Goal: Task Accomplishment & Management: Manage account settings

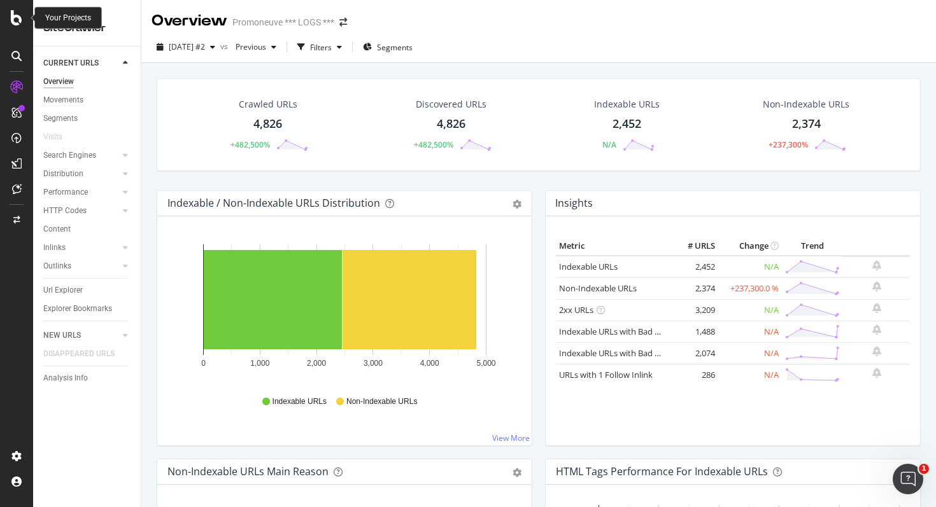
click at [14, 14] on icon at bounding box center [16, 17] width 11 height 15
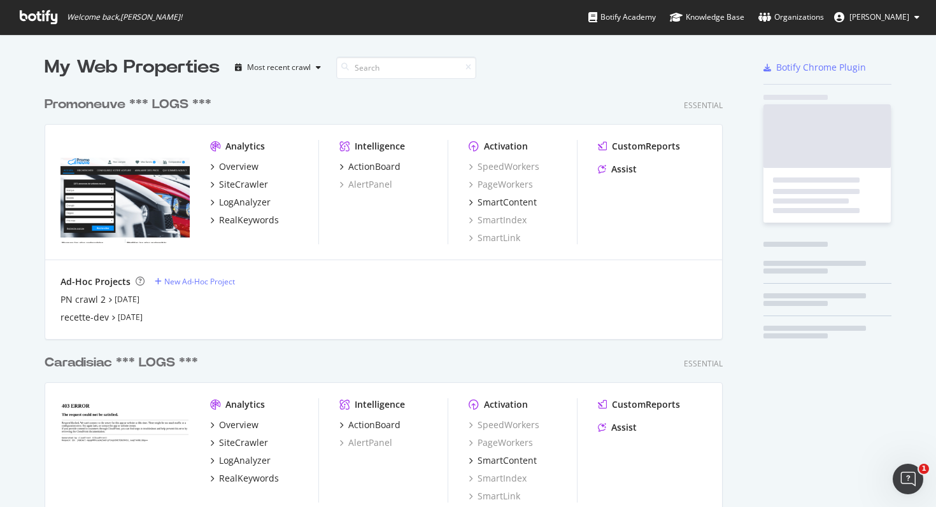
scroll to position [1080, 688]
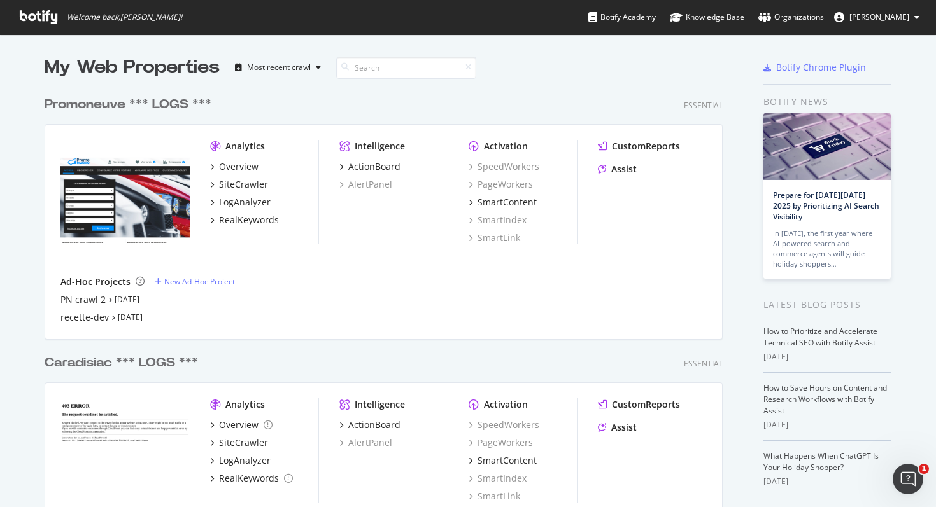
click at [162, 102] on div "Promoneuve *** LOGS ***" at bounding box center [128, 104] width 167 height 18
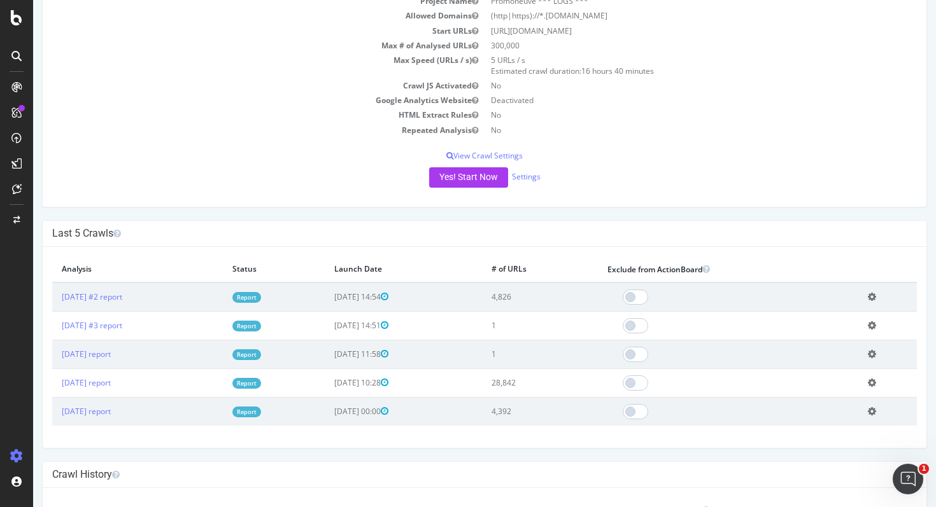
scroll to position [108, 0]
click at [722, 183] on div "Yes! Start Now Settings" at bounding box center [484, 177] width 864 height 20
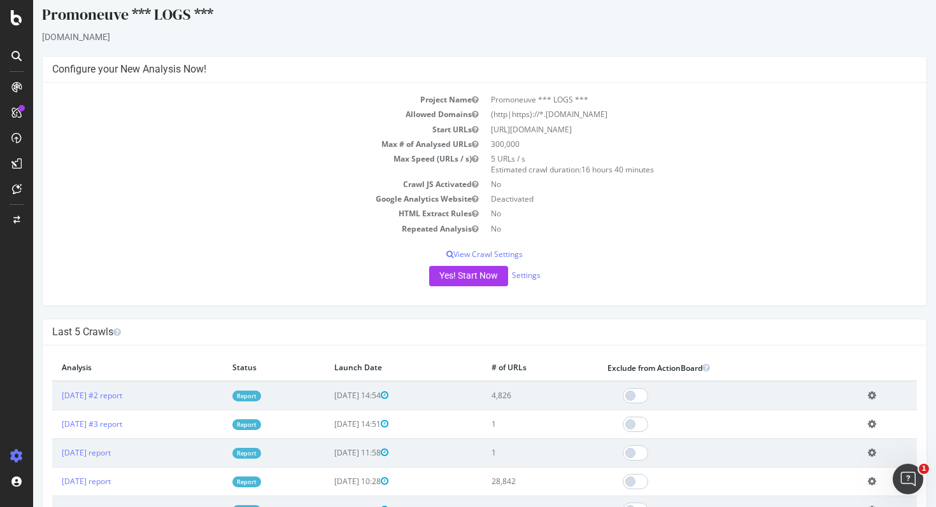
scroll to position [0, 0]
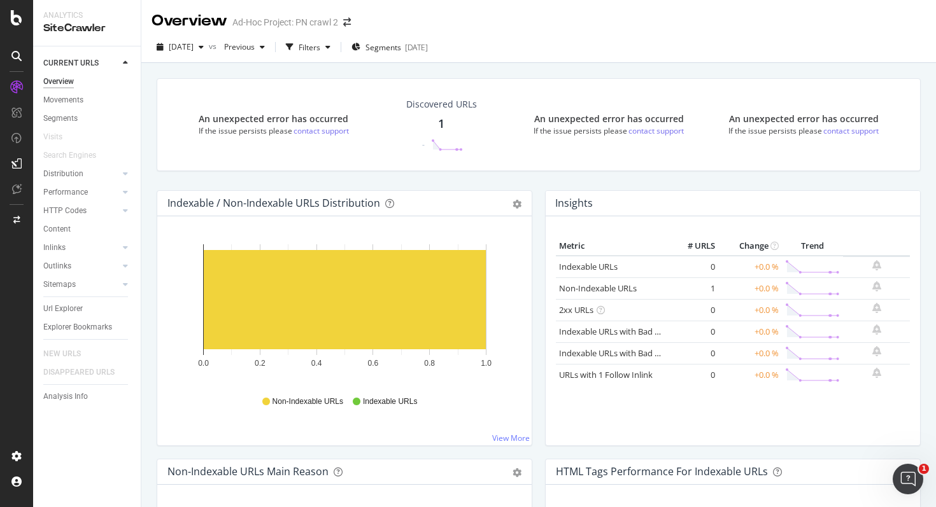
click at [182, 23] on div "Overview" at bounding box center [189, 21] width 76 height 22
click at [62, 80] on div "Overview" at bounding box center [58, 81] width 31 height 13
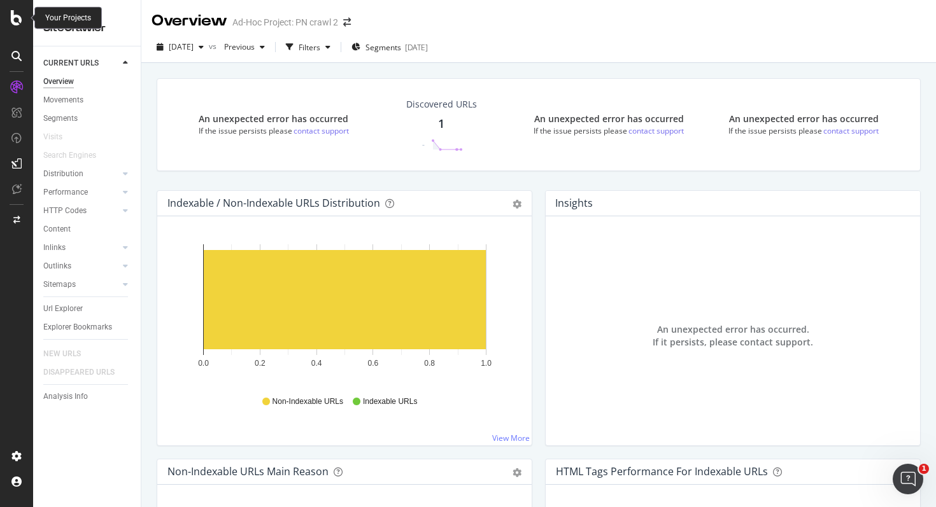
click at [20, 17] on icon at bounding box center [16, 17] width 11 height 15
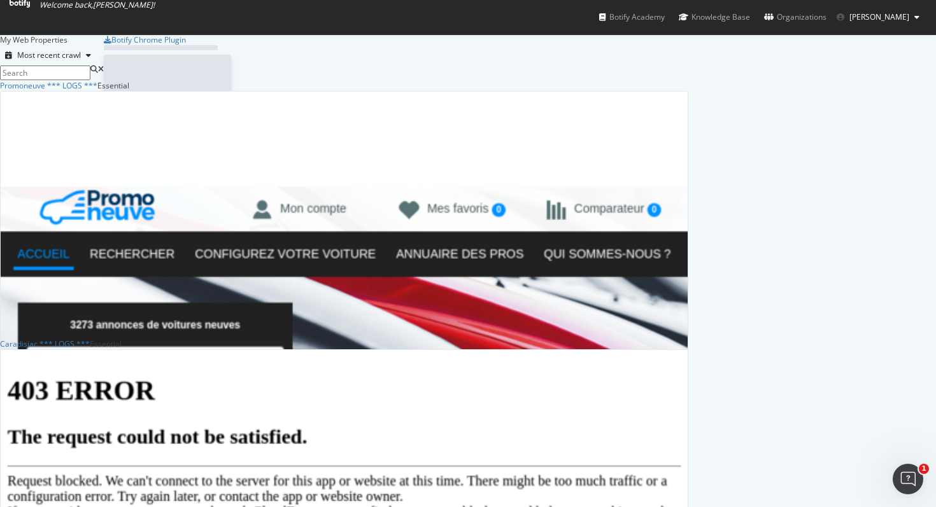
scroll to position [507, 936]
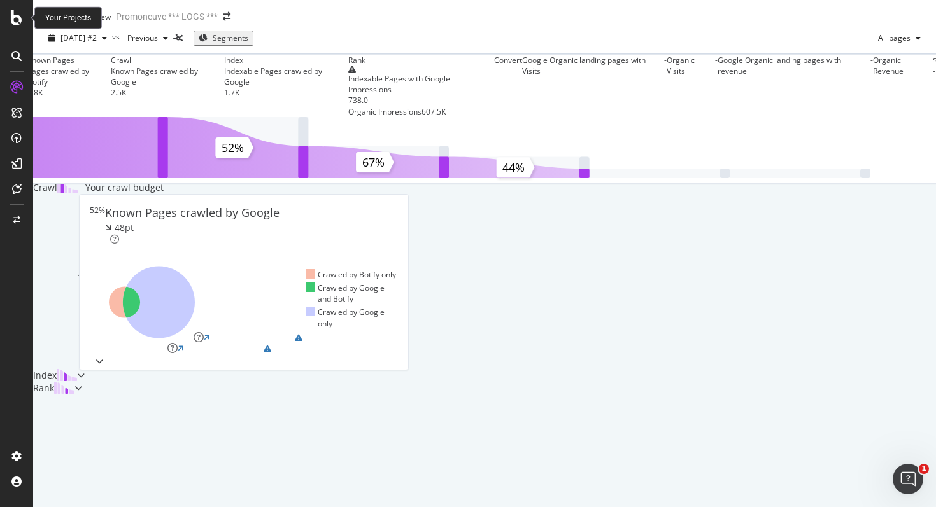
click at [20, 22] on icon at bounding box center [16, 17] width 11 height 15
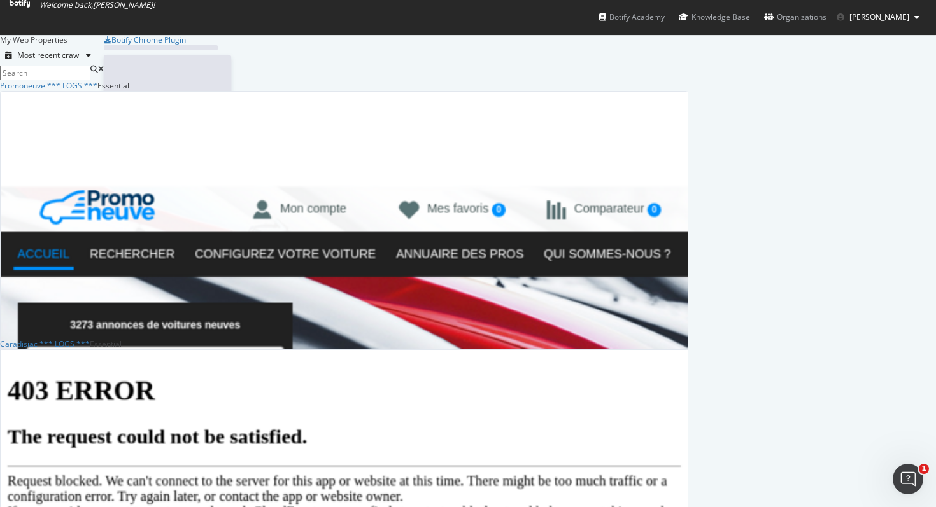
scroll to position [507, 936]
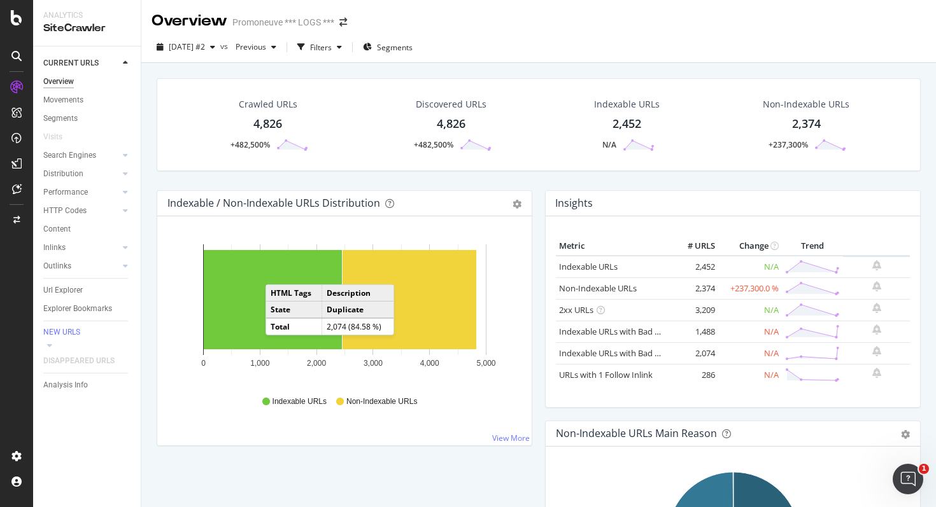
click at [267, 124] on div "4,826" at bounding box center [267, 124] width 29 height 17
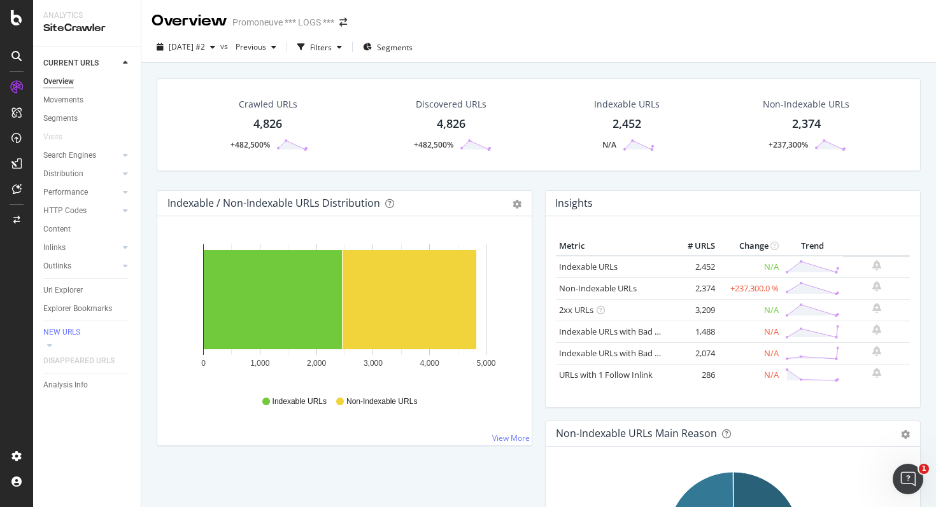
click at [805, 123] on div "2,374" at bounding box center [806, 124] width 29 height 17
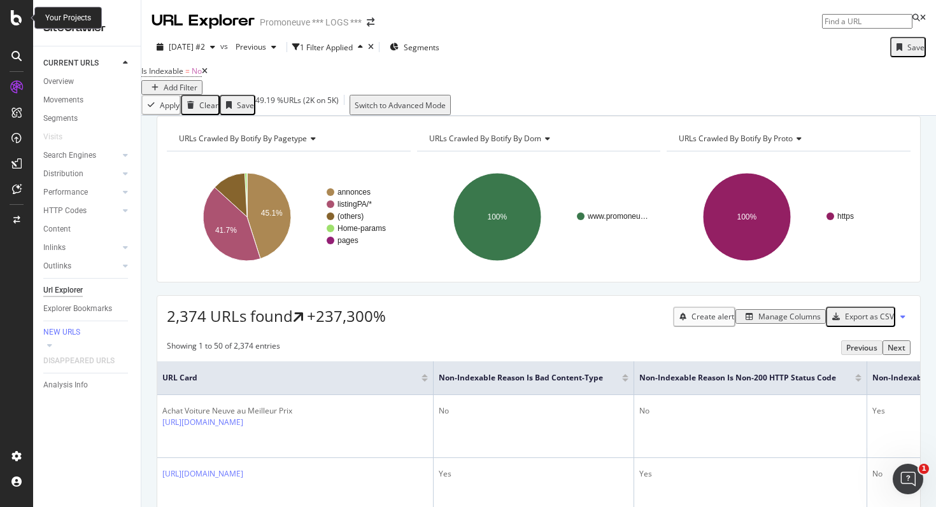
click at [9, 14] on div at bounding box center [16, 17] width 31 height 15
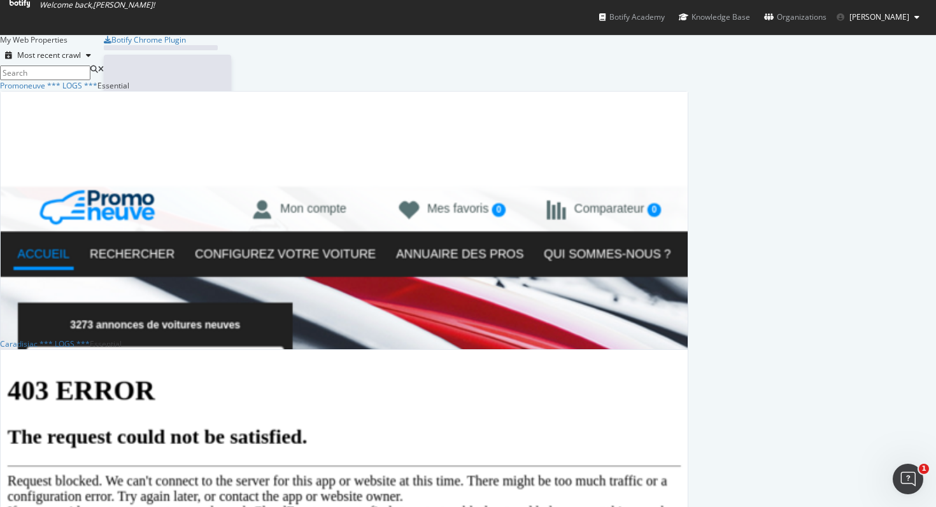
scroll to position [507, 936]
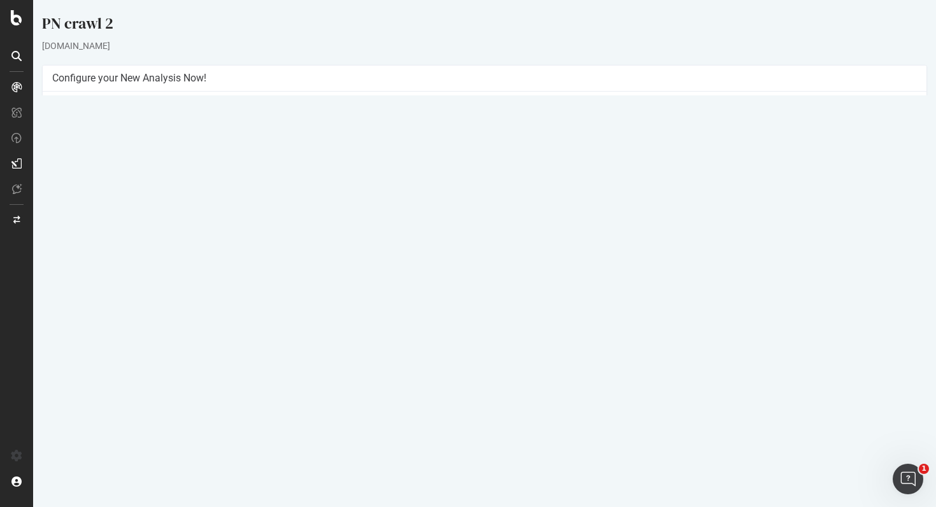
scroll to position [32, 0]
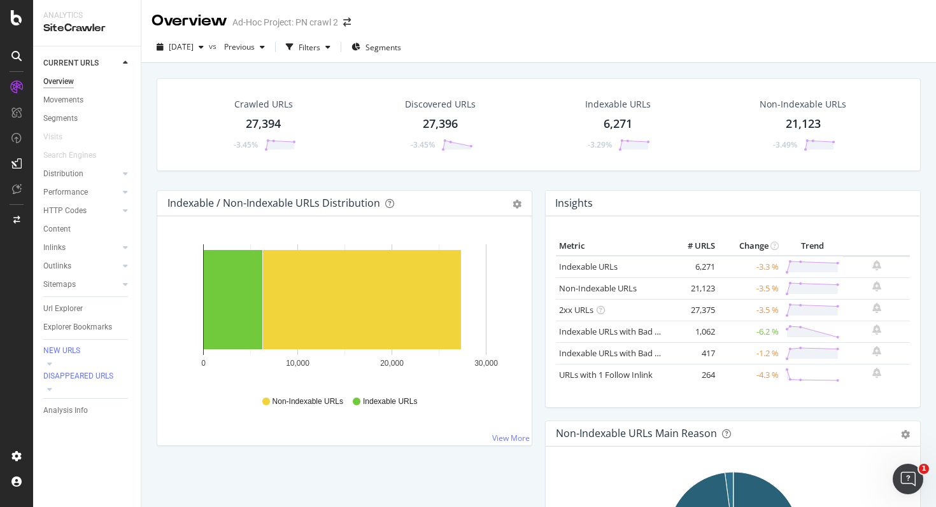
click at [618, 122] on div "6,271" at bounding box center [617, 124] width 29 height 17
click at [15, 21] on icon at bounding box center [16, 17] width 11 height 15
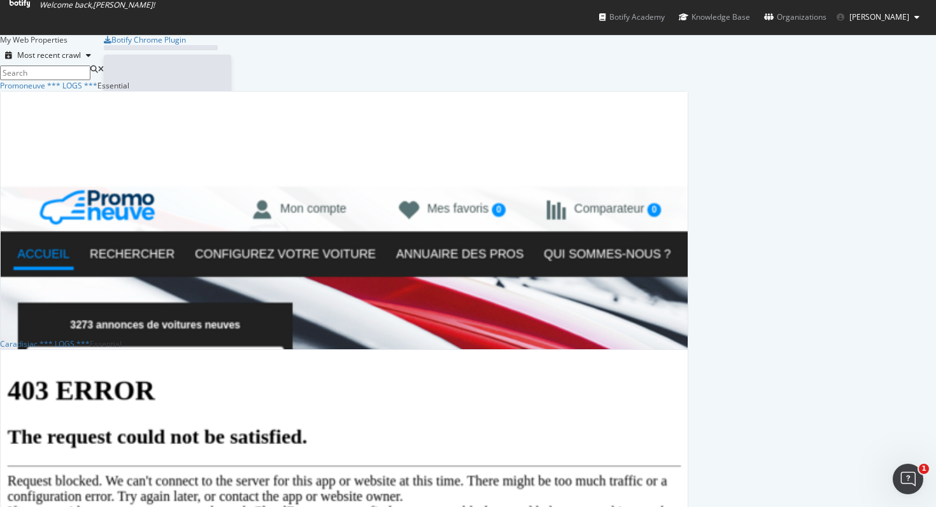
scroll to position [507, 936]
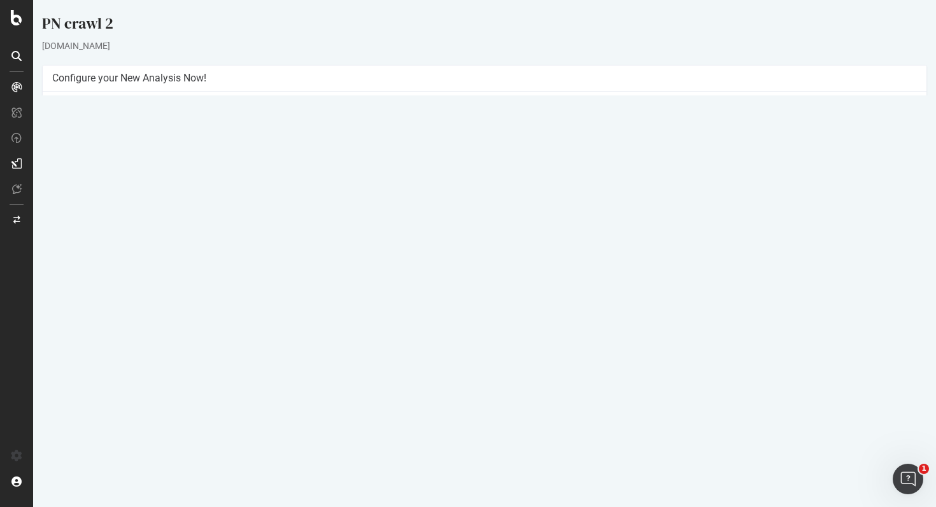
scroll to position [32, 0]
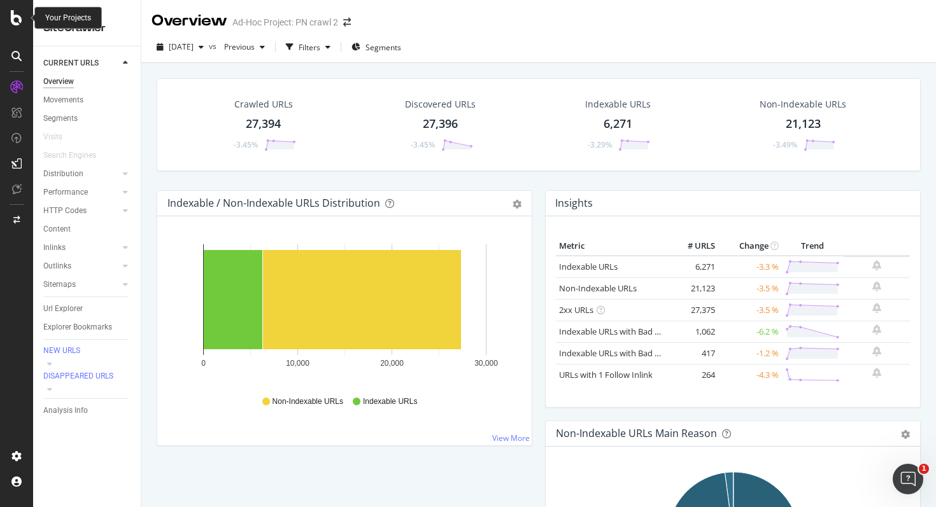
click at [21, 24] on icon at bounding box center [16, 17] width 11 height 15
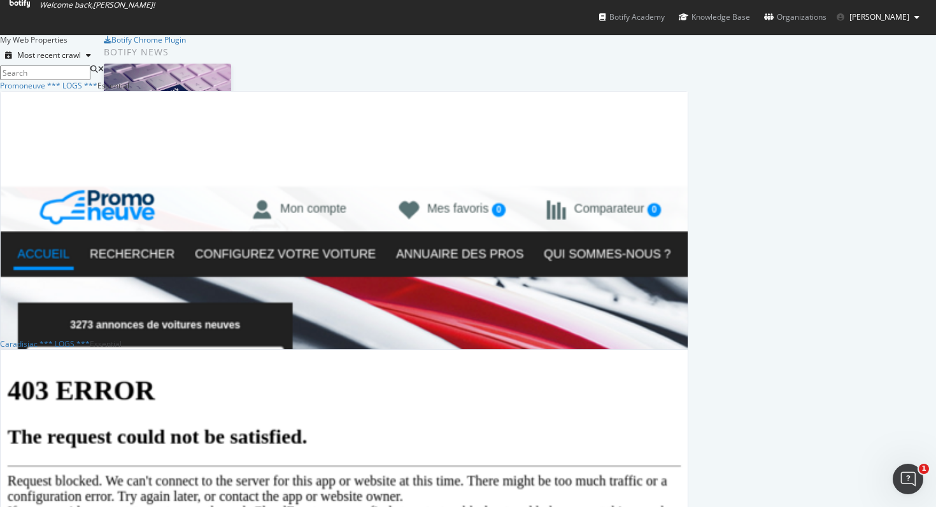
scroll to position [507, 936]
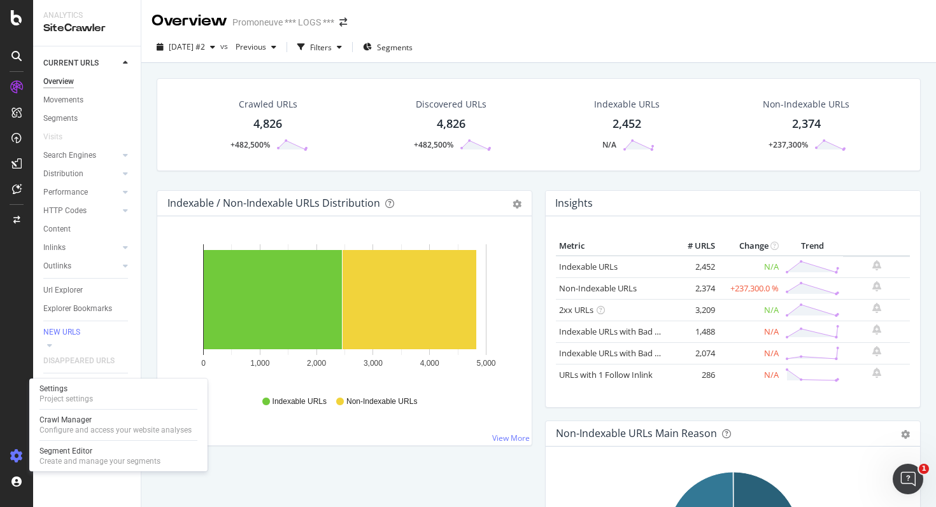
click at [17, 456] on icon at bounding box center [16, 456] width 13 height 13
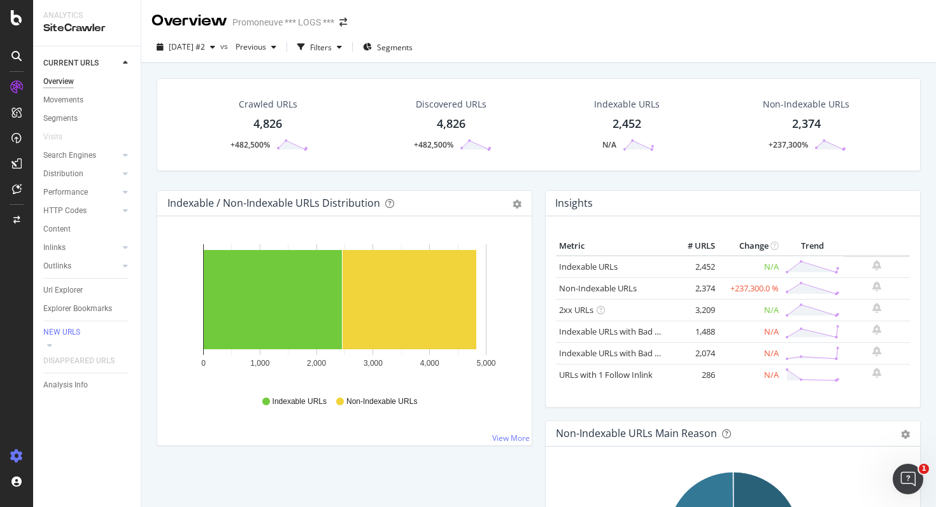
click at [17, 456] on icon at bounding box center [16, 456] width 13 height 13
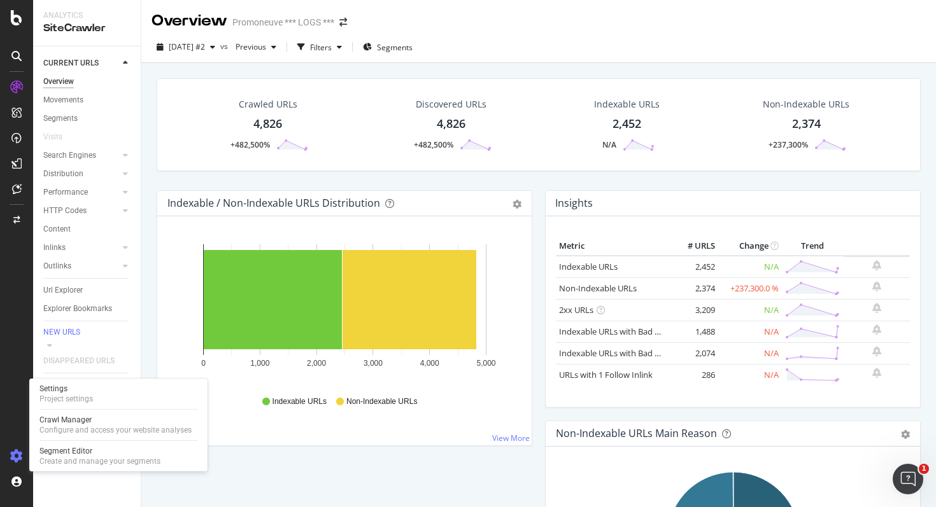
click at [17, 453] on icon at bounding box center [16, 456] width 13 height 13
click at [91, 396] on div "Project settings" at bounding box center [65, 399] width 53 height 10
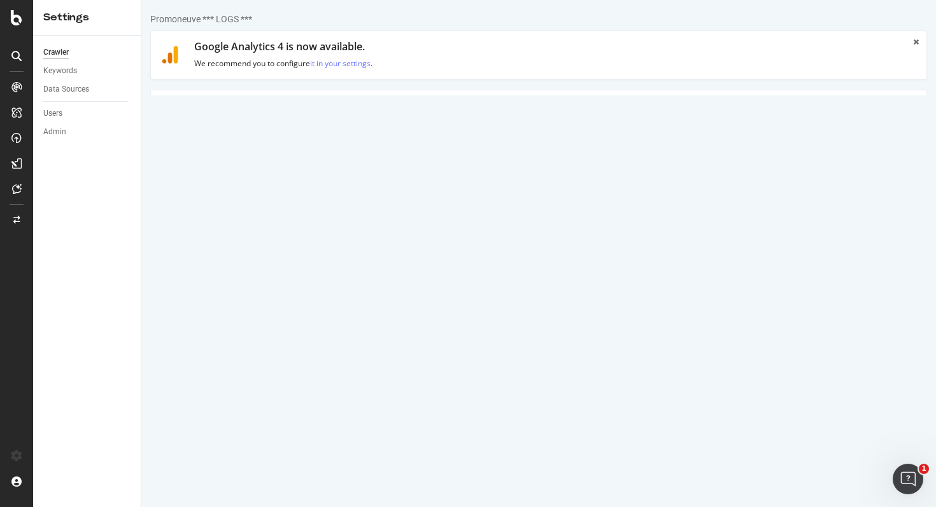
click at [446, 244] on textarea "https://www.promoneuve.fr" at bounding box center [603, 234] width 627 height 41
click at [451, 238] on textarea "https://www.promoneuve.fr" at bounding box center [603, 234] width 627 height 41
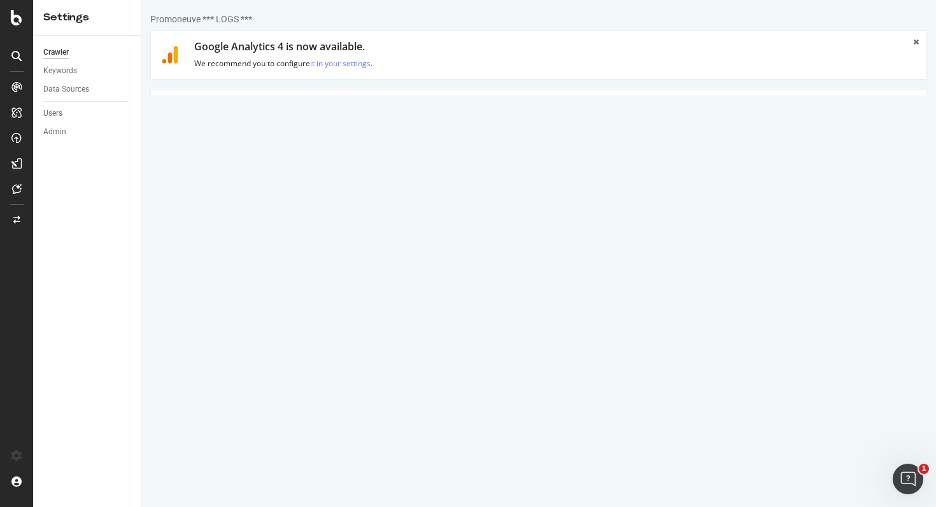
type textarea "[URL][DOMAIN_NAME]"
click at [459, 273] on div "Or upload a file:" at bounding box center [603, 270] width 646 height 11
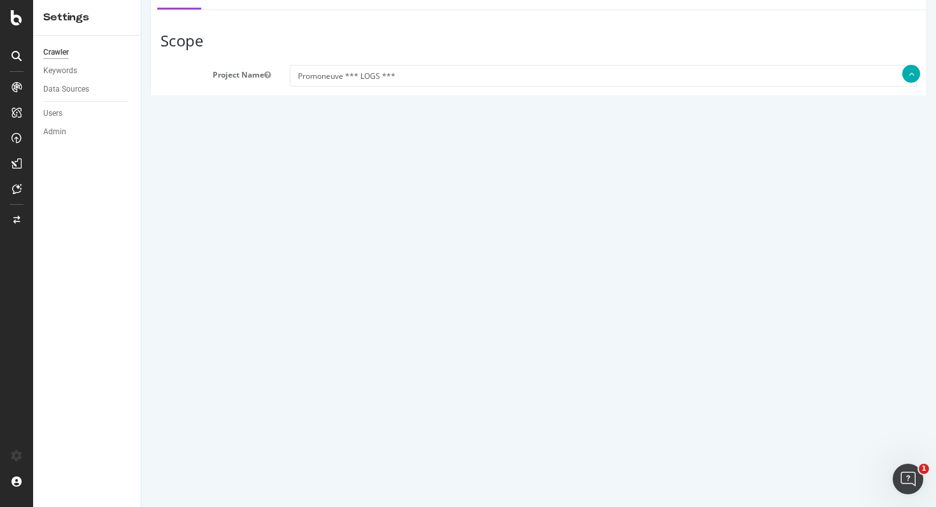
scroll to position [573, 0]
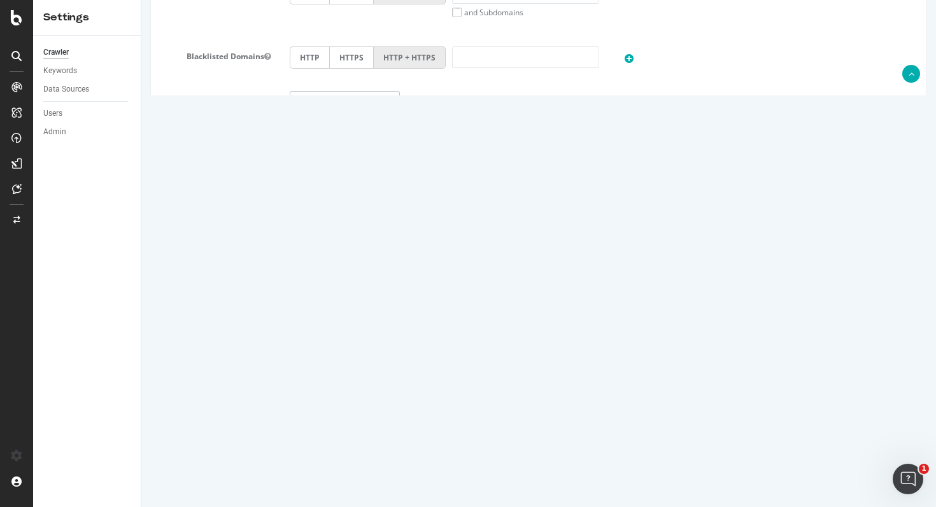
click at [528, 468] on input "Save & Back to Project" at bounding box center [554, 465] width 92 height 19
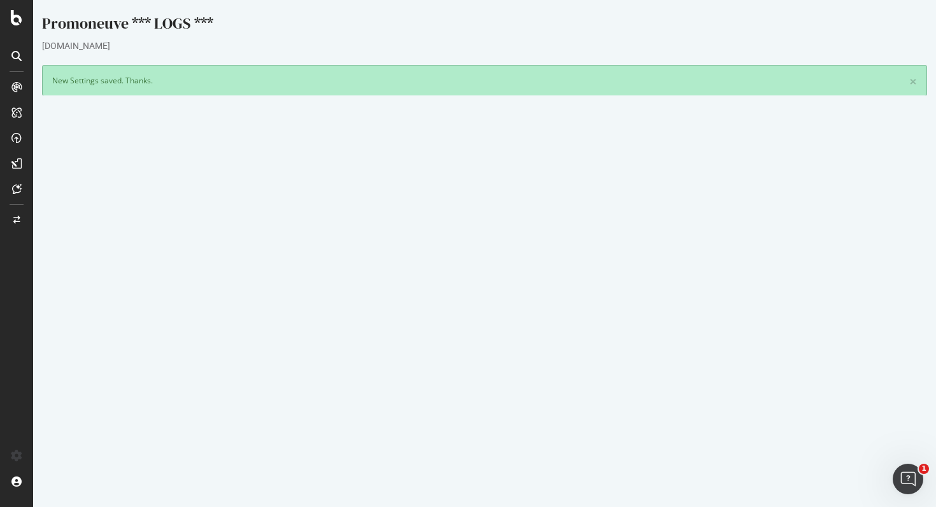
click at [463, 391] on button "Yes! Start Now" at bounding box center [468, 384] width 79 height 20
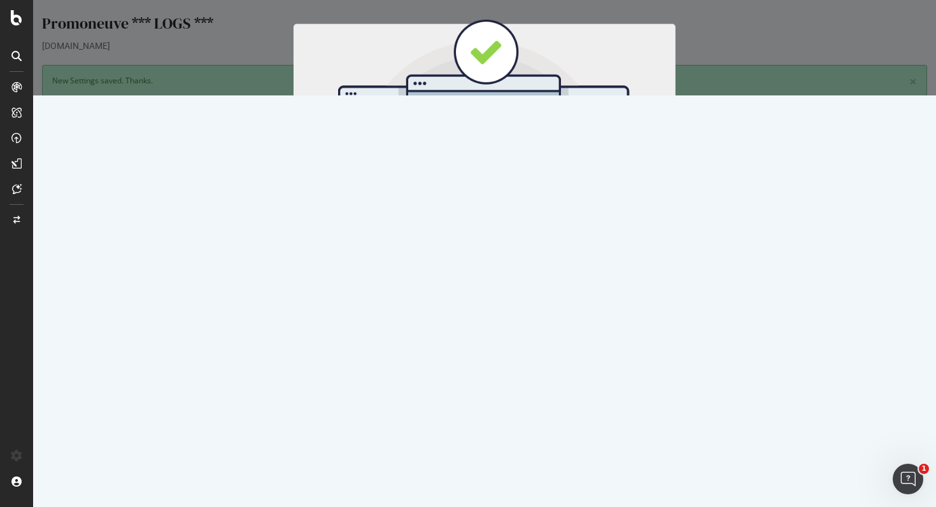
click at [496, 216] on button "Start Now" at bounding box center [508, 212] width 56 height 22
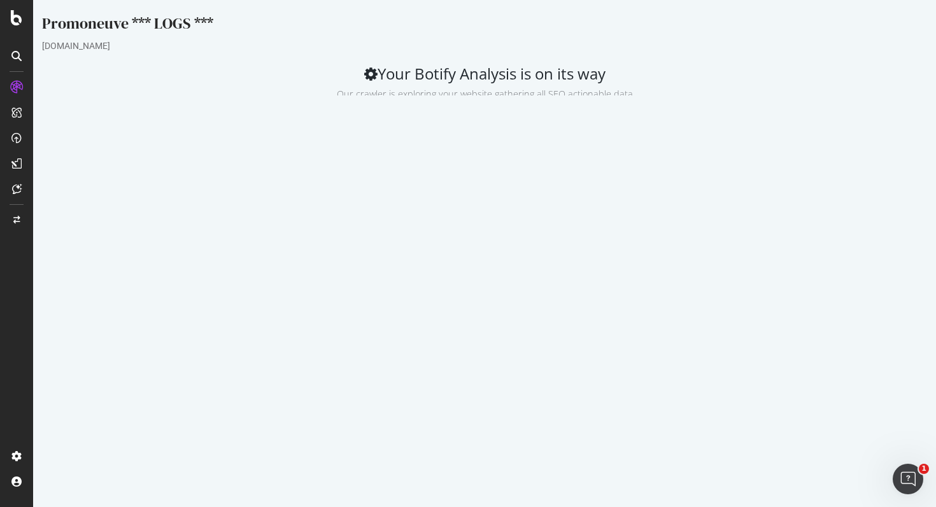
click at [15, 26] on div at bounding box center [16, 253] width 33 height 507
click at [13, 18] on icon at bounding box center [16, 17] width 11 height 15
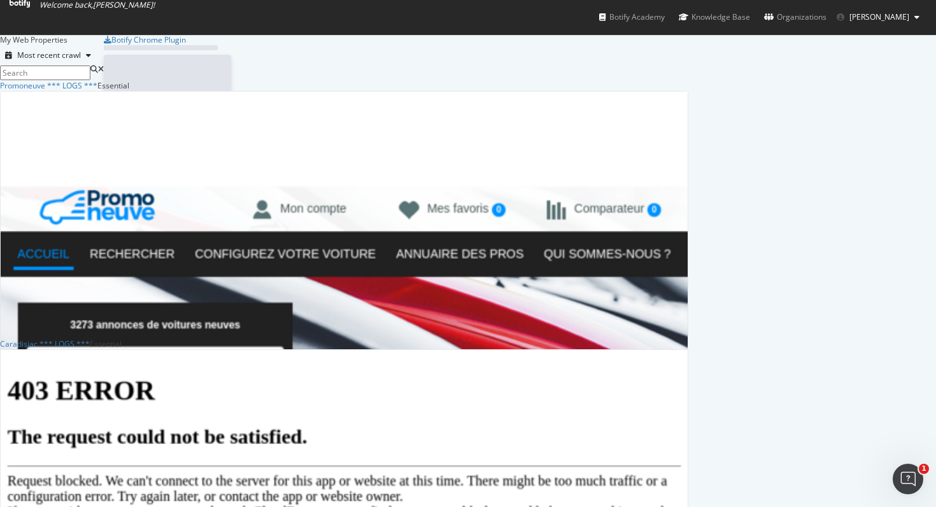
scroll to position [507, 936]
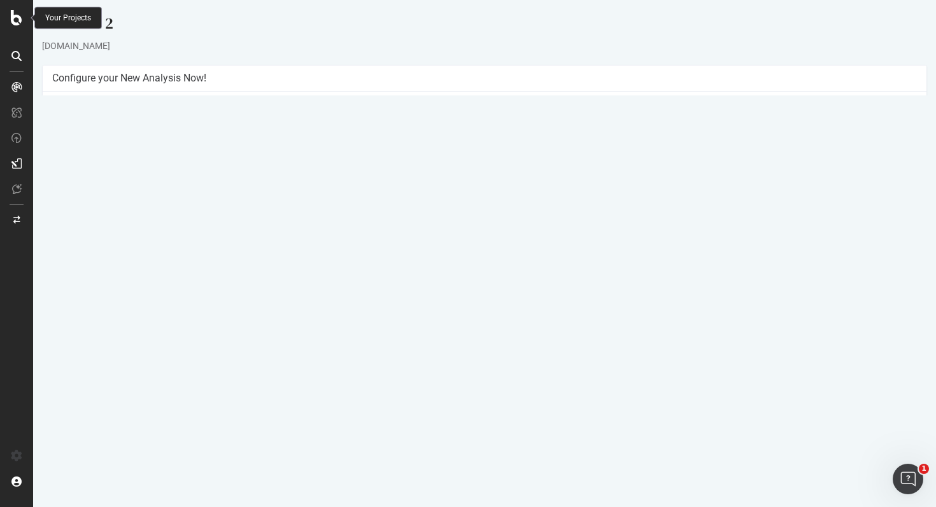
click at [8, 19] on div at bounding box center [16, 17] width 31 height 15
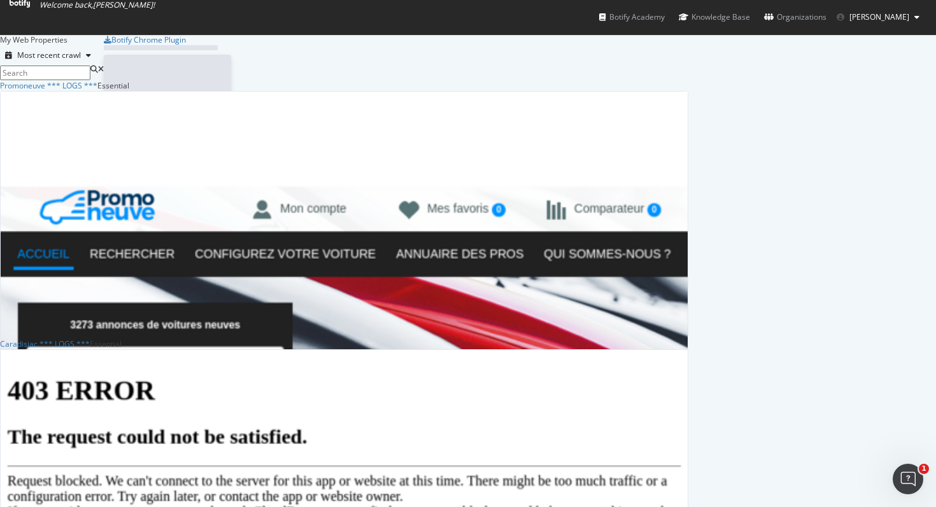
scroll to position [507, 936]
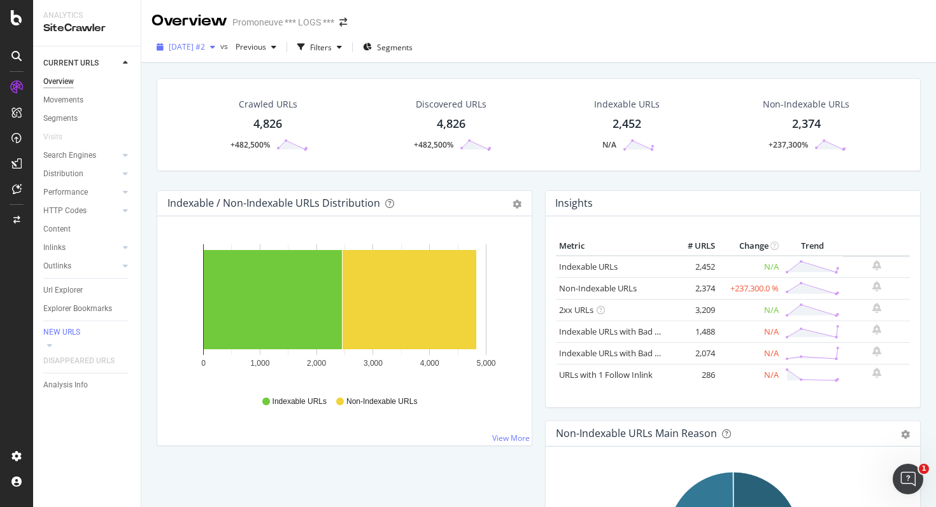
click at [220, 46] on div "button" at bounding box center [212, 47] width 15 height 8
click at [15, 28] on div at bounding box center [16, 253] width 33 height 507
click at [13, 13] on icon at bounding box center [16, 17] width 11 height 15
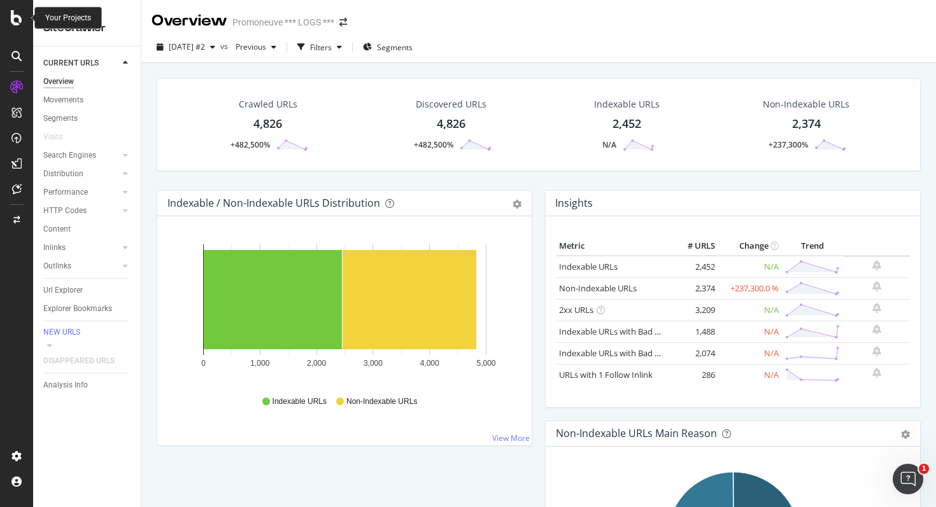
click at [17, 22] on icon at bounding box center [16, 17] width 11 height 15
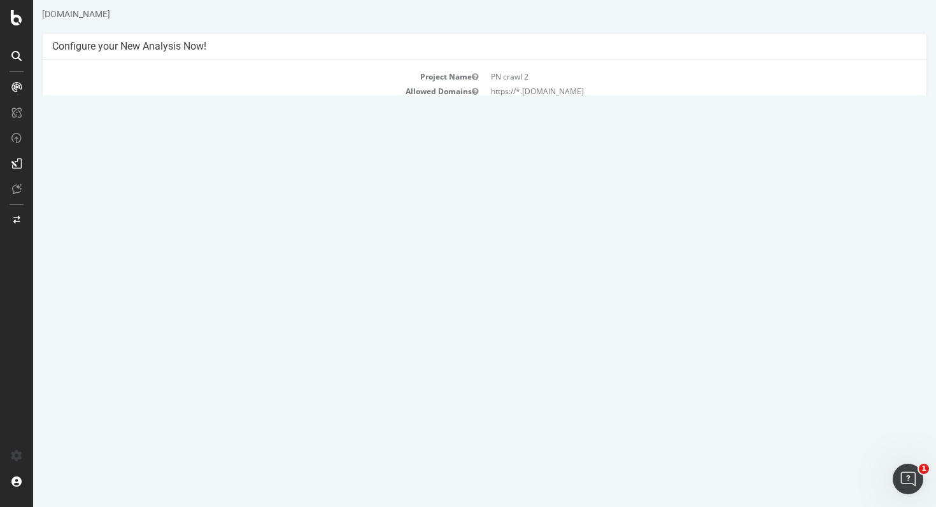
click at [522, 266] on link "Settings" at bounding box center [526, 267] width 29 height 11
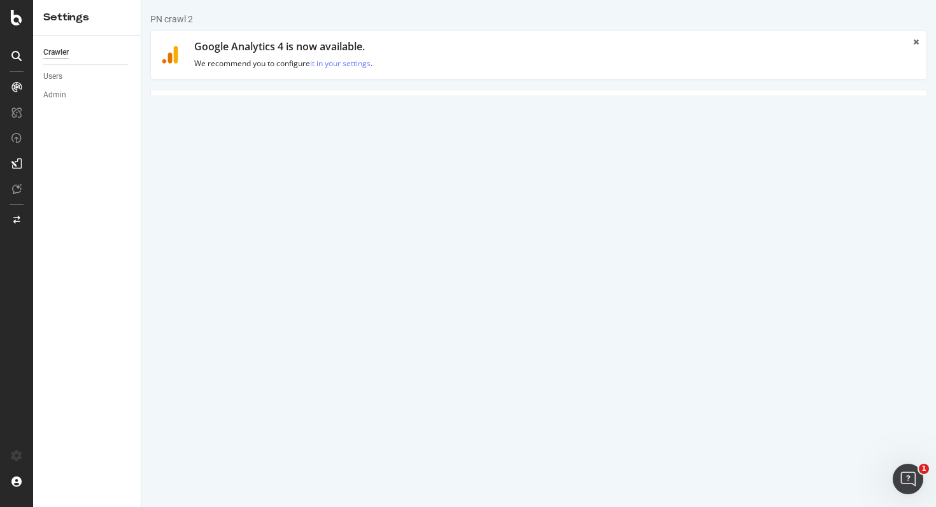
click at [443, 216] on textarea "https://www.promoneuve.fr" at bounding box center [603, 234] width 627 height 41
click at [426, 224] on textarea "https://www.promoneuve.fr" at bounding box center [603, 234] width 627 height 41
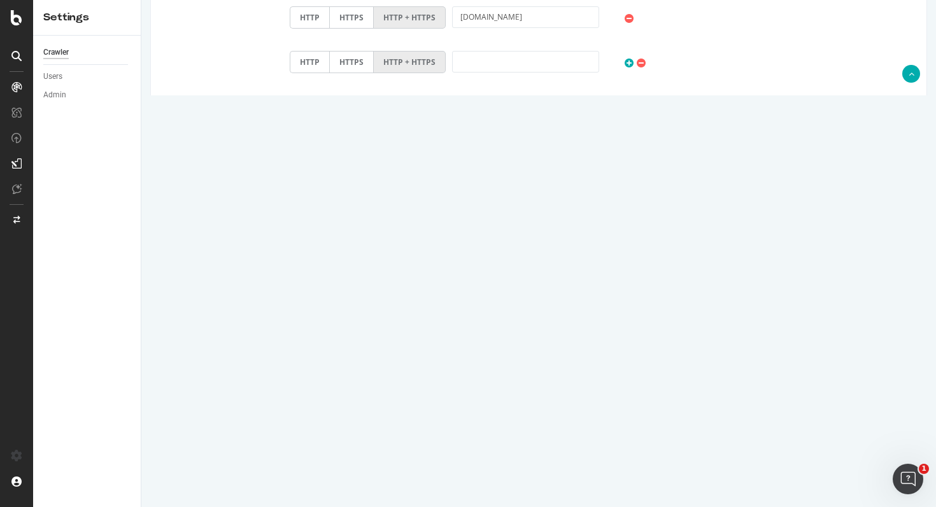
type textarea "[URL][DOMAIN_NAME]"
click at [536, 463] on input "Save & Back to Project" at bounding box center [554, 465] width 92 height 19
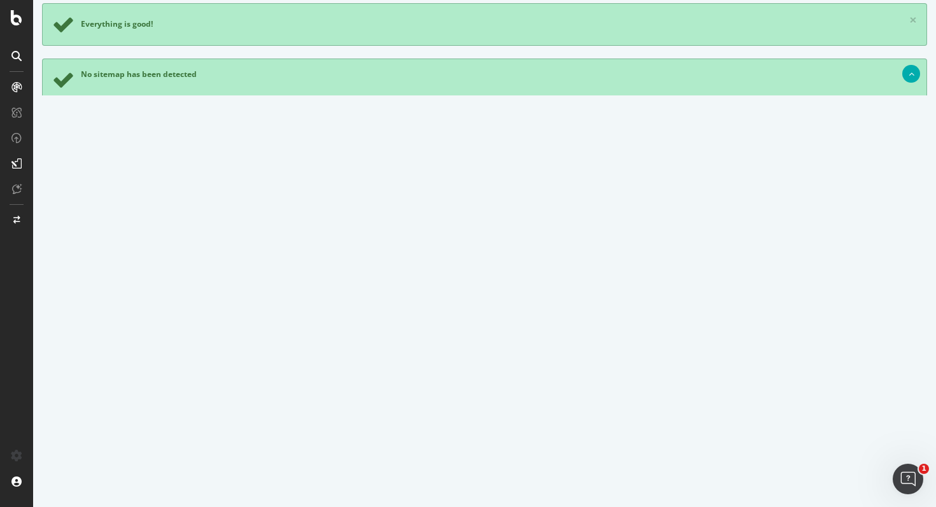
scroll to position [187, 0]
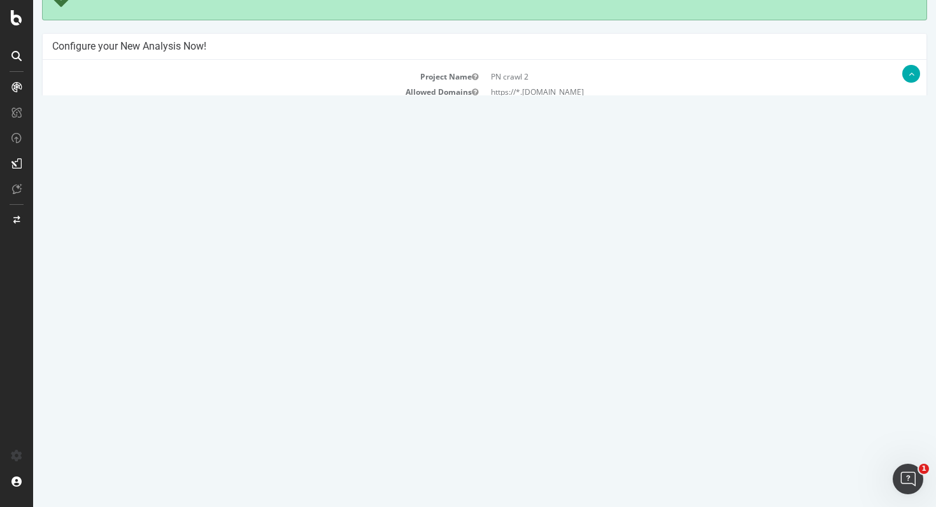
click at [372, 253] on div "Project Name PN crawl 2 Allowed Domains https://*.promoneuve.fr Start URLs http…" at bounding box center [485, 178] width 884 height 237
click at [486, 265] on button "Yes! Start Now" at bounding box center [468, 268] width 79 height 20
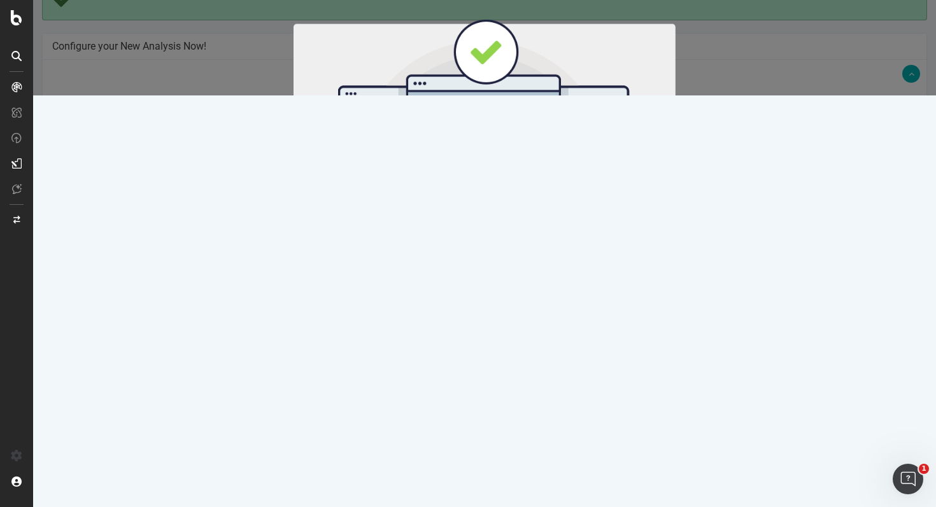
click at [499, 210] on button "Start Now" at bounding box center [508, 212] width 56 height 22
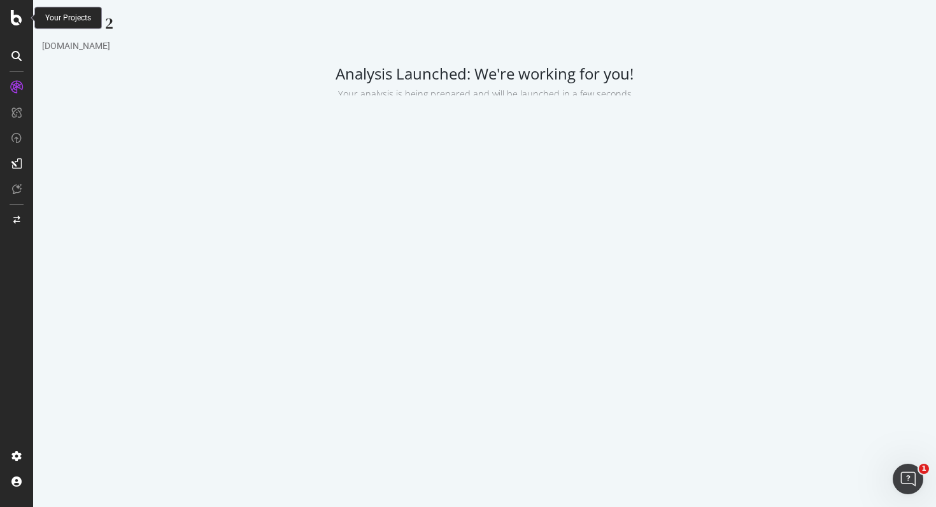
click at [17, 17] on icon at bounding box center [16, 17] width 11 height 15
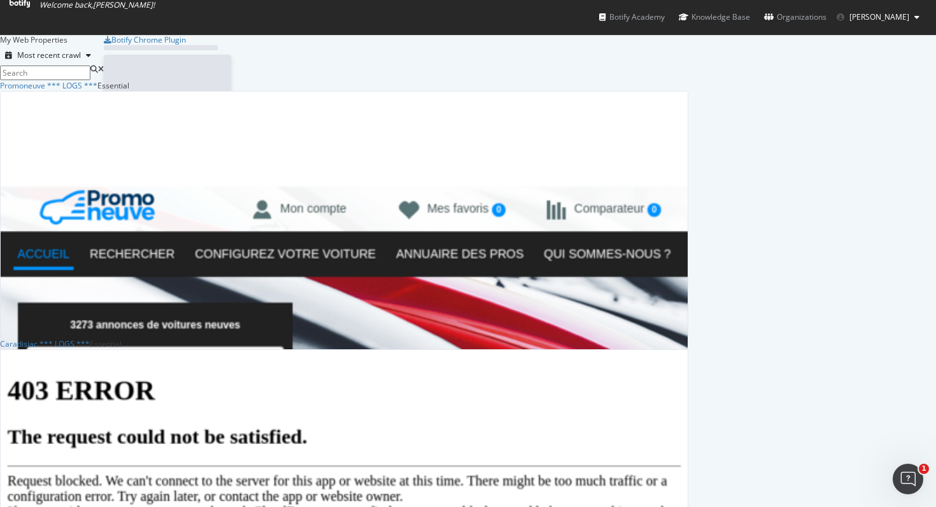
scroll to position [507, 936]
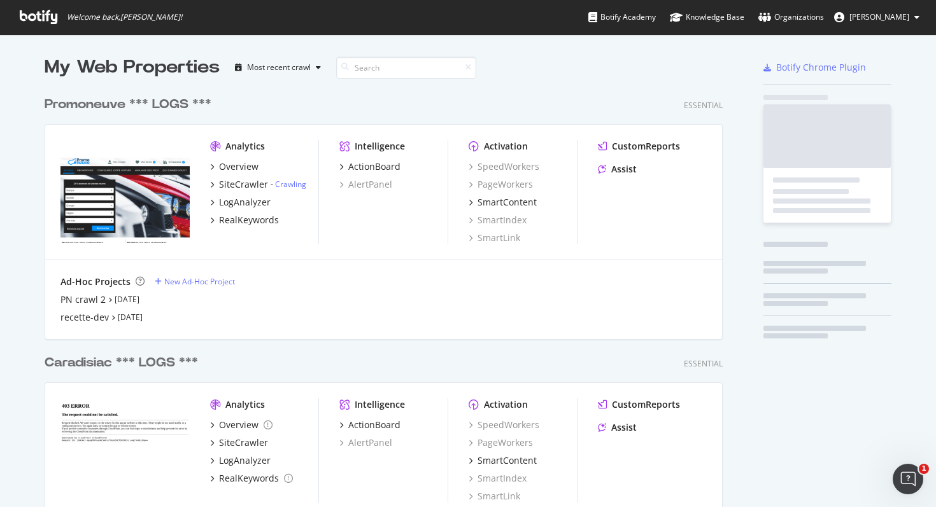
scroll to position [1080, 688]
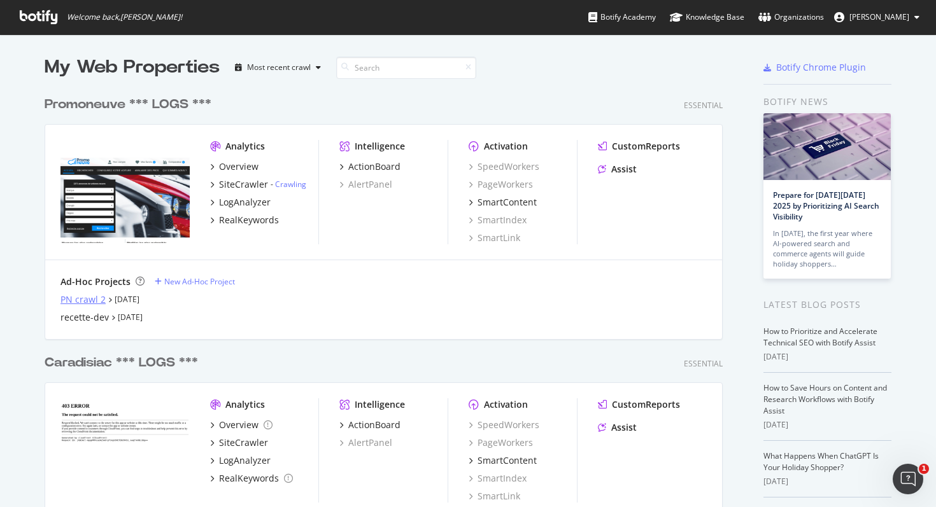
click at [88, 299] on div "PN crawl 2" at bounding box center [82, 299] width 45 height 13
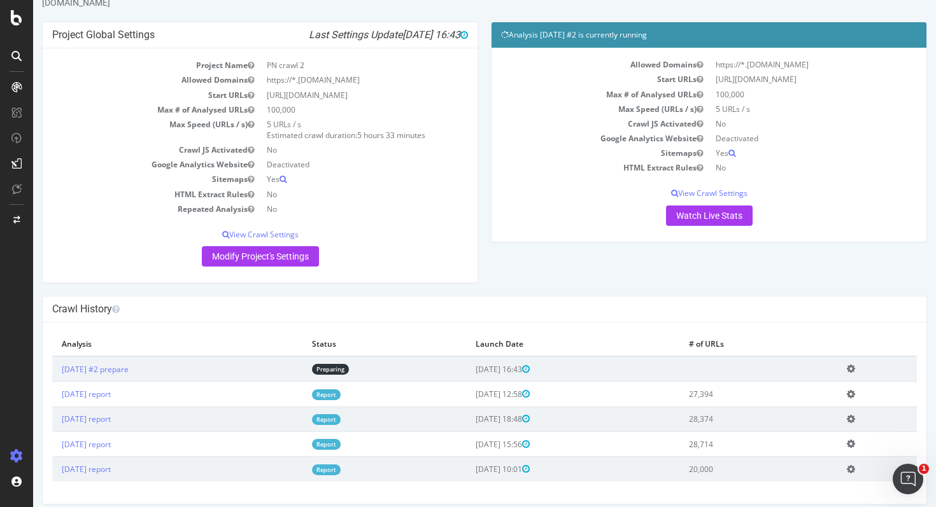
scroll to position [54, 0]
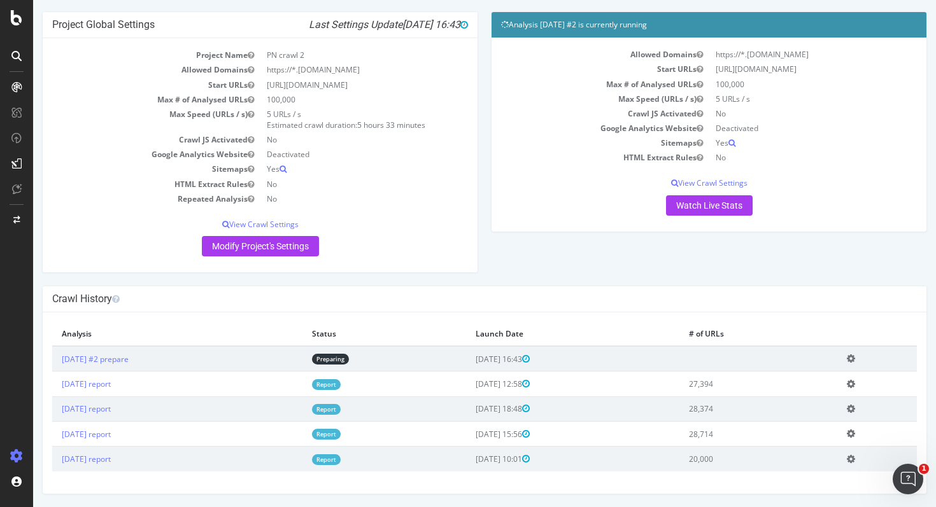
click at [865, 355] on td "Add name Delete analysis" at bounding box center [877, 358] width 80 height 25
click at [855, 358] on icon at bounding box center [851, 359] width 8 height 10
click at [840, 392] on link "Delete analysis" at bounding box center [804, 395] width 102 height 17
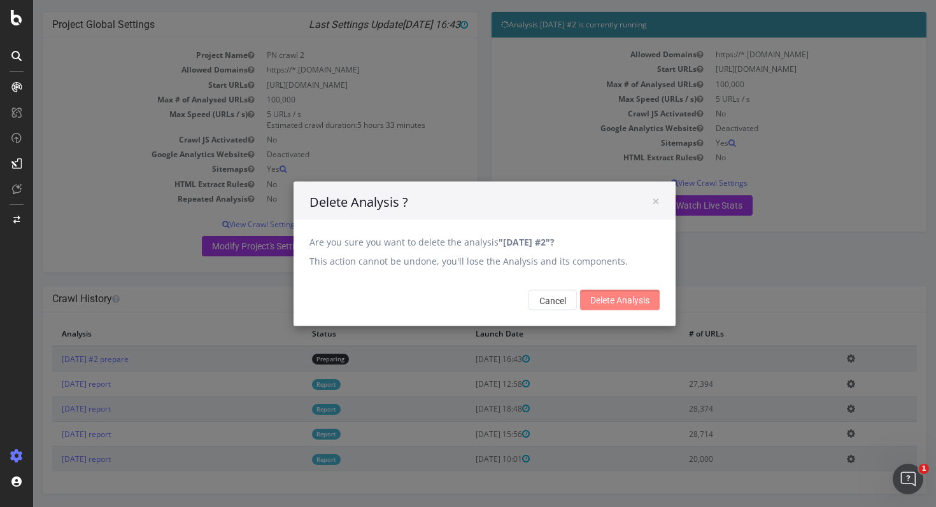
click at [614, 290] on input "Delete Analysis" at bounding box center [620, 300] width 80 height 20
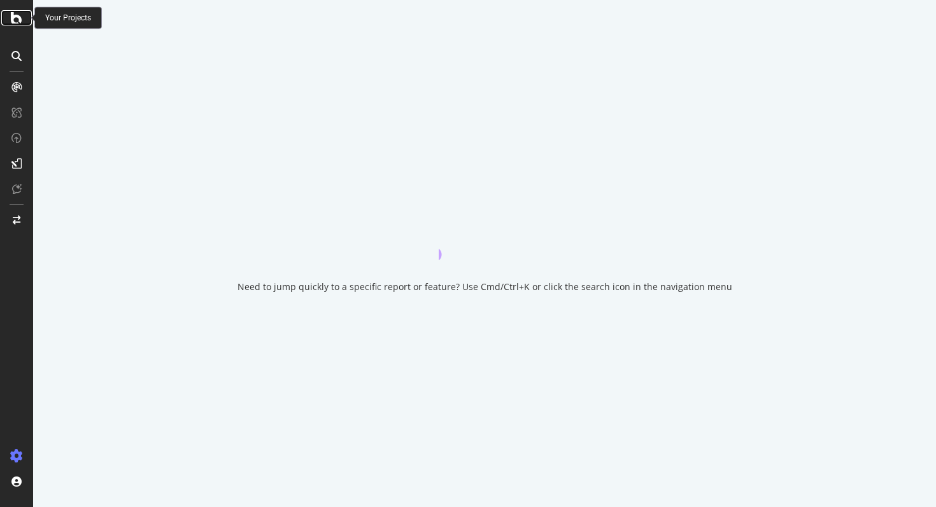
click at [14, 16] on icon at bounding box center [16, 17] width 11 height 15
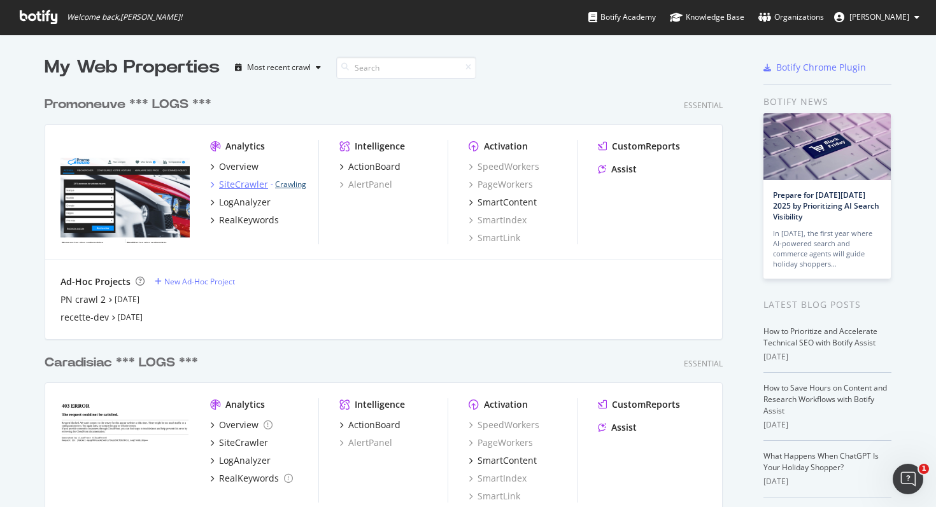
click at [297, 187] on link "Crawling" at bounding box center [290, 184] width 31 height 11
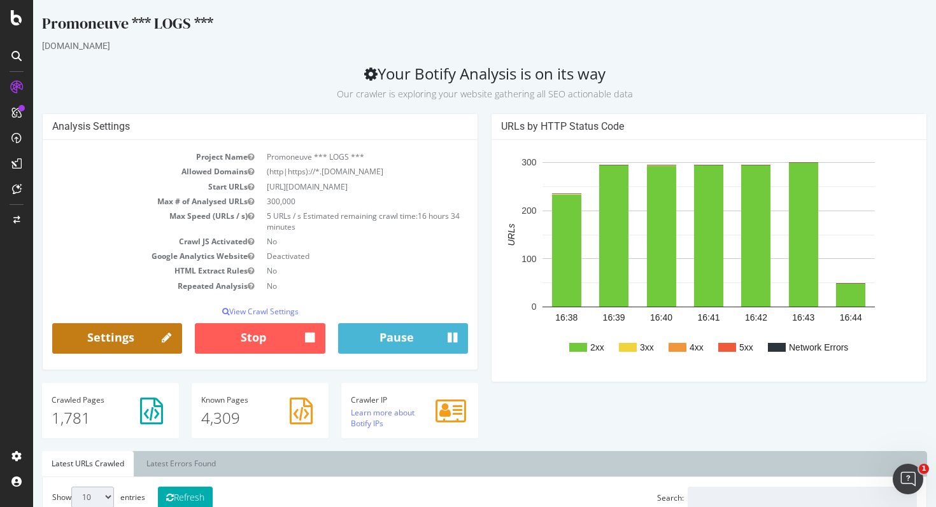
click at [162, 341] on icon at bounding box center [167, 338] width 10 height 17
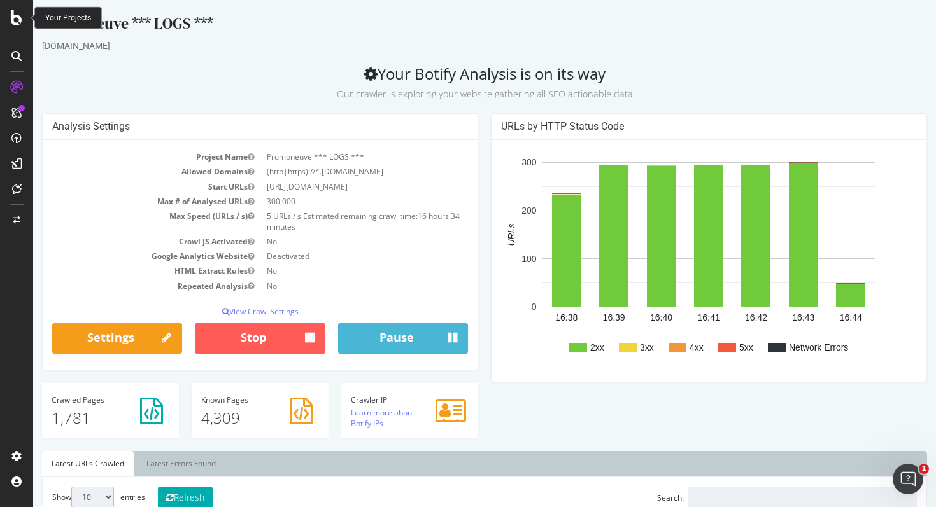
click at [15, 13] on icon at bounding box center [16, 17] width 11 height 15
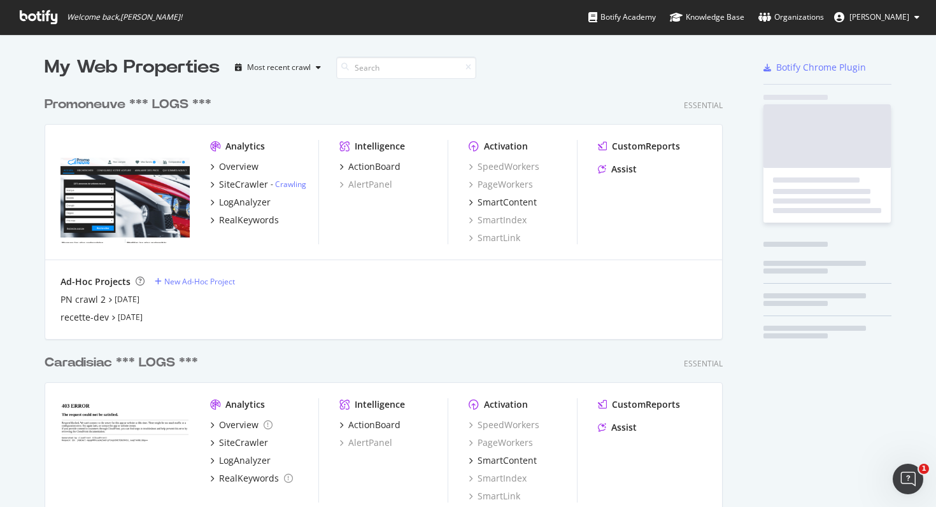
scroll to position [507, 936]
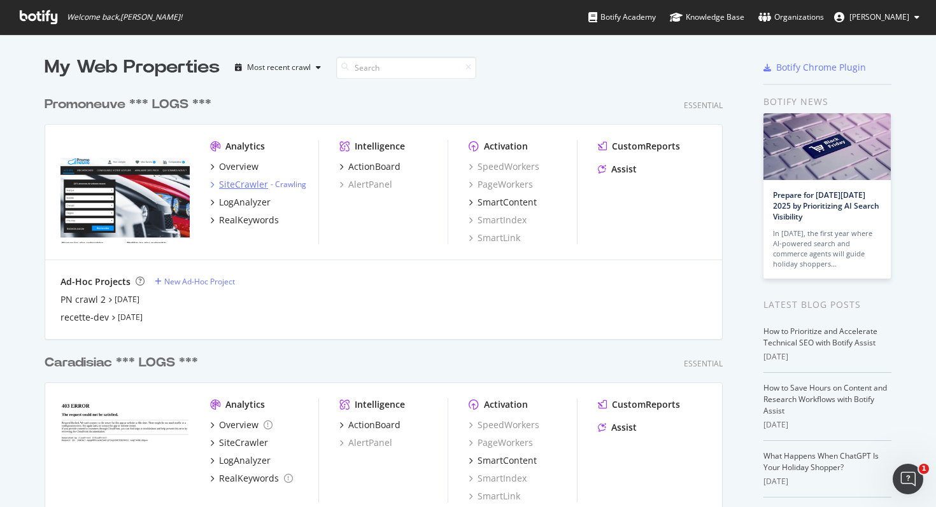
click at [244, 189] on div "SiteCrawler" at bounding box center [243, 184] width 49 height 13
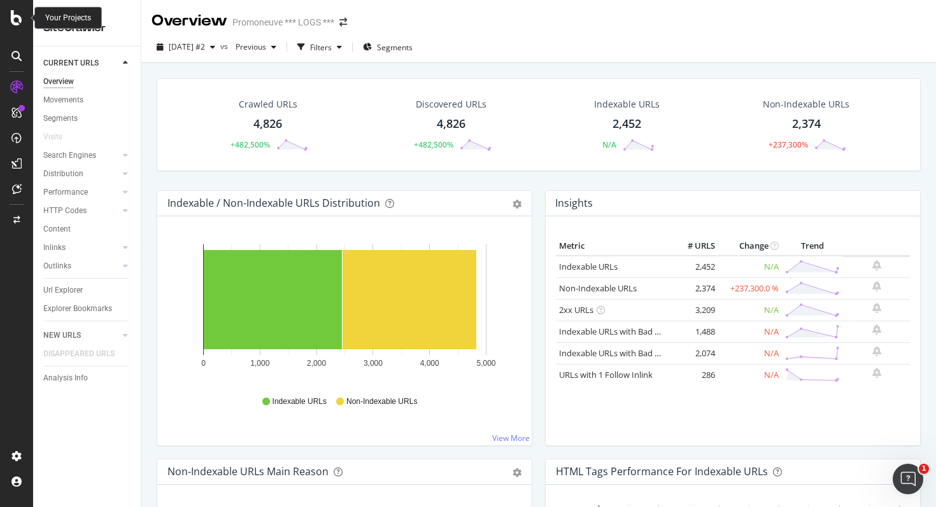
click at [11, 20] on icon at bounding box center [16, 17] width 11 height 15
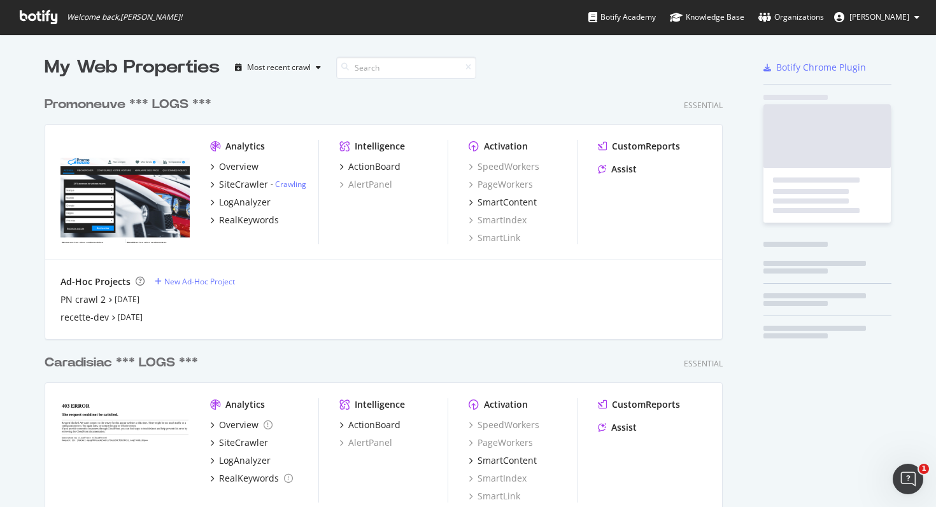
scroll to position [507, 936]
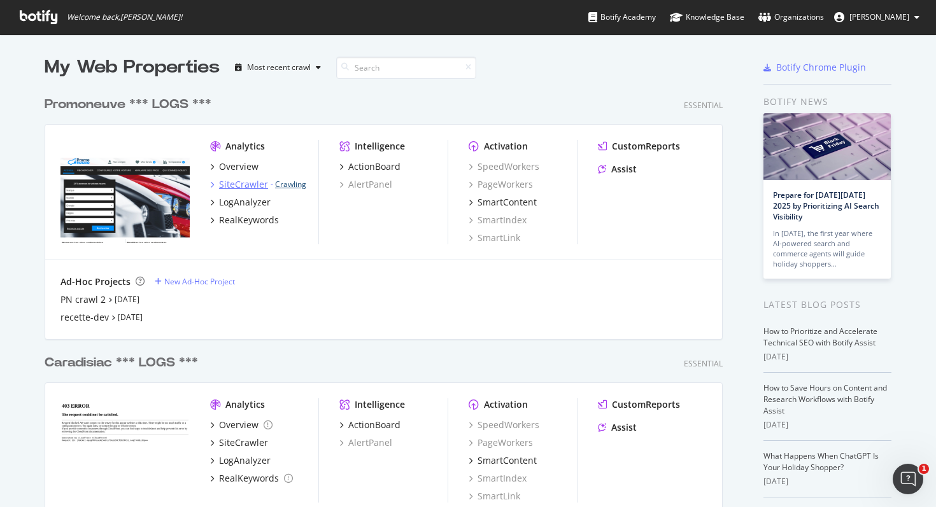
click at [284, 186] on link "Crawling" at bounding box center [290, 184] width 31 height 11
